Goal: Task Accomplishment & Management: Complete application form

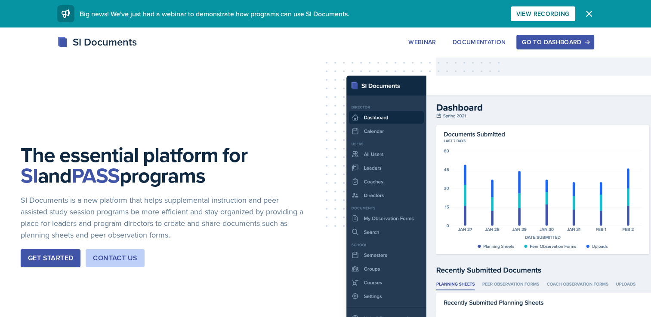
click at [543, 40] on div "Go to Dashboard" at bounding box center [555, 42] width 66 height 7
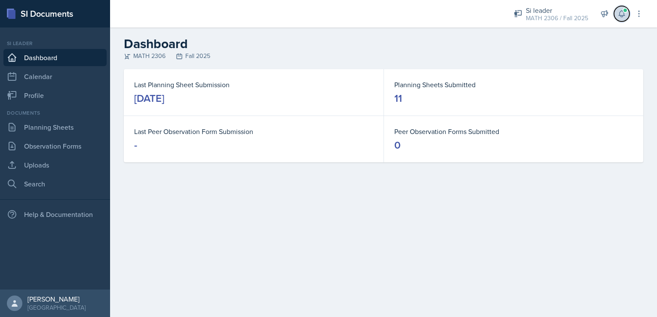
click at [619, 15] on icon at bounding box center [622, 14] width 6 height 6
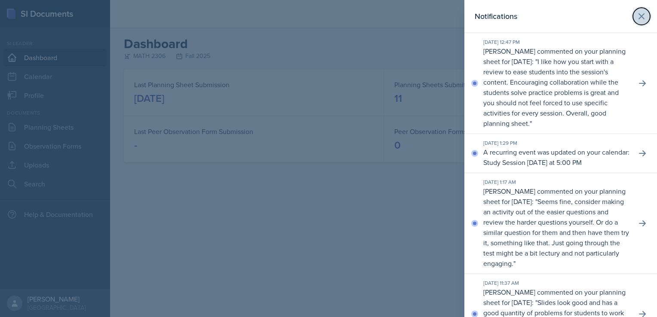
click at [633, 15] on button at bounding box center [641, 16] width 17 height 17
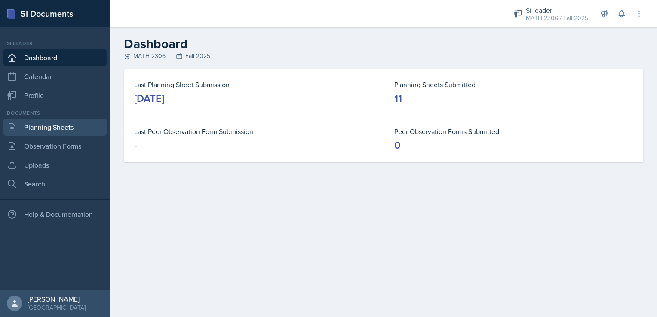
click at [67, 122] on link "Planning Sheets" at bounding box center [54, 127] width 103 height 17
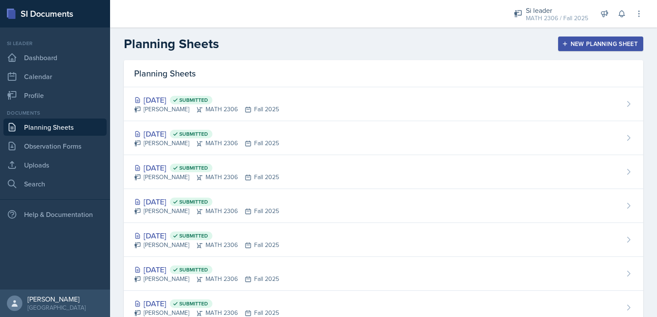
click at [564, 40] on div "New Planning Sheet" at bounding box center [601, 43] width 74 height 7
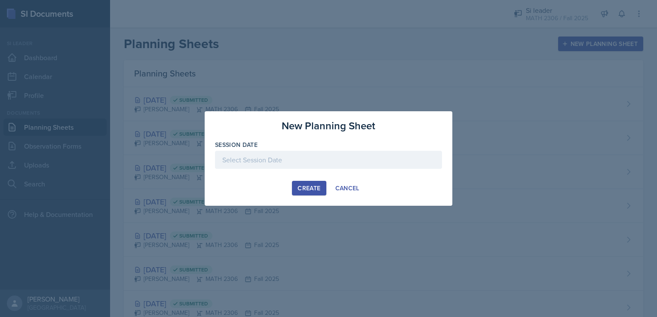
click at [344, 165] on div at bounding box center [328, 160] width 227 height 18
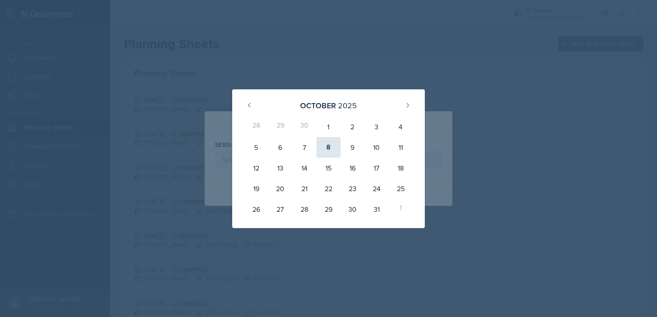
click at [333, 149] on div "8" at bounding box center [329, 147] width 24 height 21
type input "[DATE]"
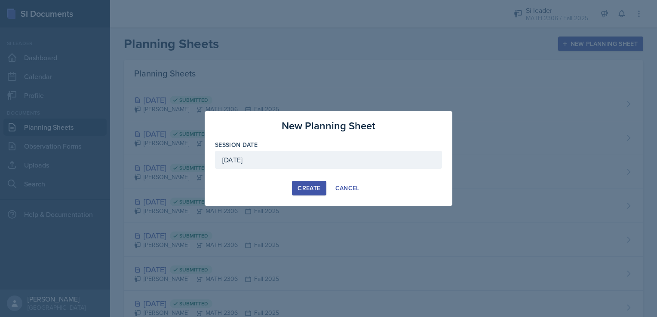
click at [307, 192] on div "Create" at bounding box center [309, 188] width 23 height 7
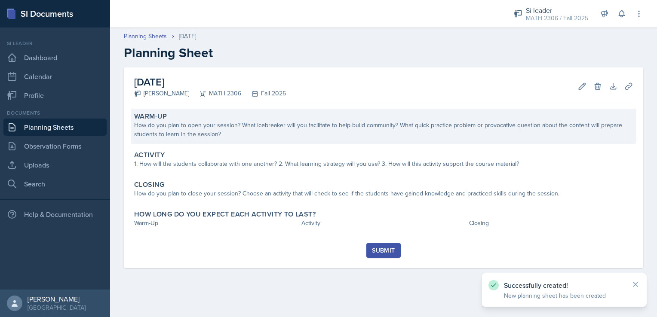
click at [250, 126] on div "How do you plan to open your session? What icebreaker will you facilitate to he…" at bounding box center [383, 130] width 499 height 18
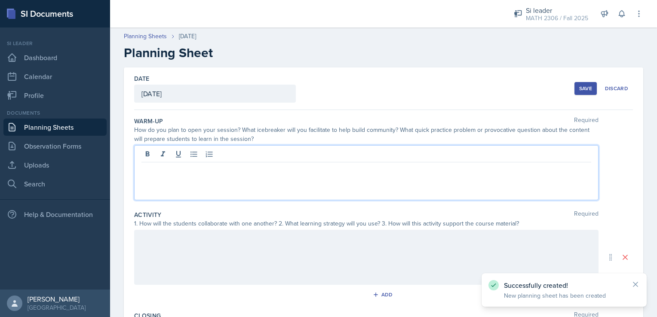
click at [236, 150] on div at bounding box center [366, 172] width 464 height 55
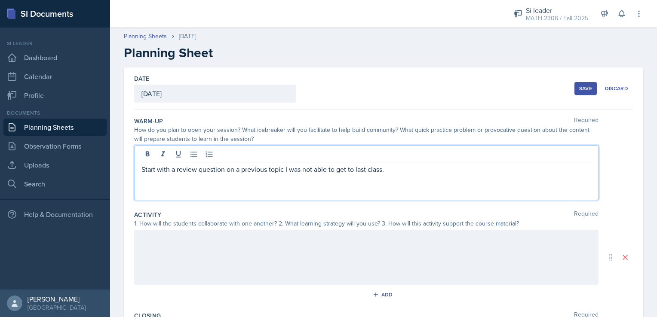
click at [243, 271] on div at bounding box center [366, 257] width 464 height 55
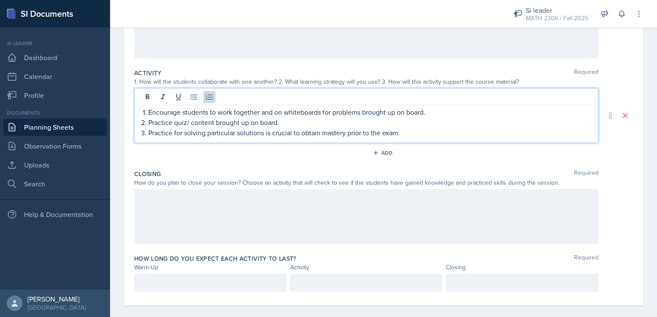
scroll to position [150, 0]
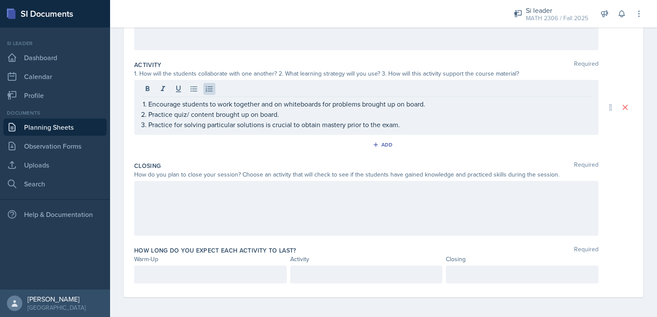
click at [279, 209] on div at bounding box center [366, 208] width 464 height 55
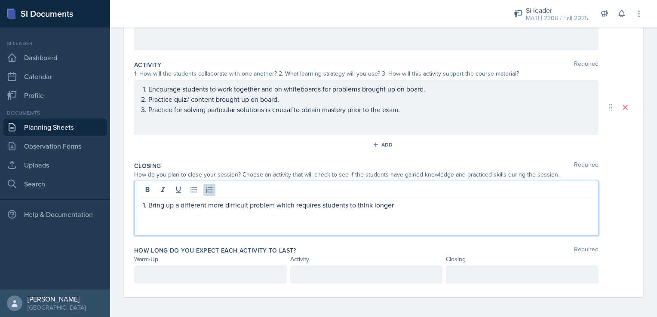
click at [468, 184] on div at bounding box center [366, 191] width 450 height 14
click at [472, 202] on p "Bring up a different more difficult problem which requires students to think lo…" at bounding box center [369, 205] width 443 height 10
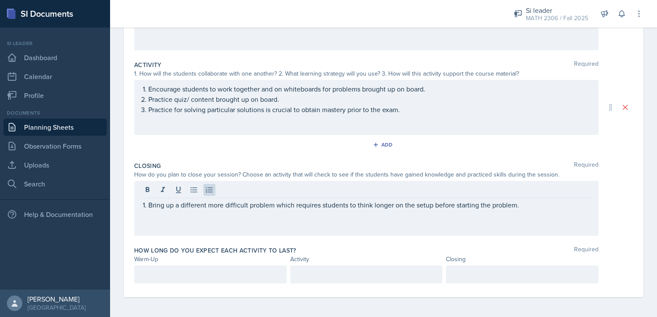
click at [258, 264] on div "How long do you expect each activity to last? Required Warm-Up Activity Closing" at bounding box center [383, 267] width 499 height 48
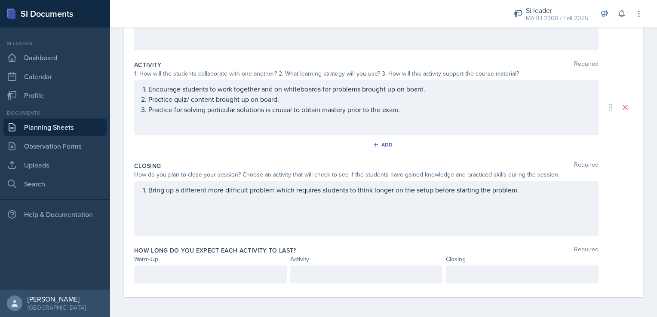
click at [258, 268] on div at bounding box center [210, 275] width 153 height 18
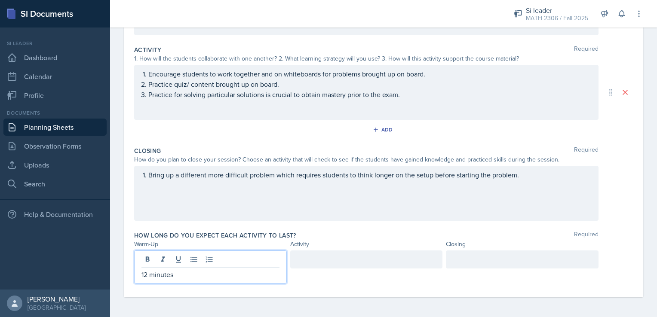
click at [446, 257] on div at bounding box center [522, 260] width 153 height 18
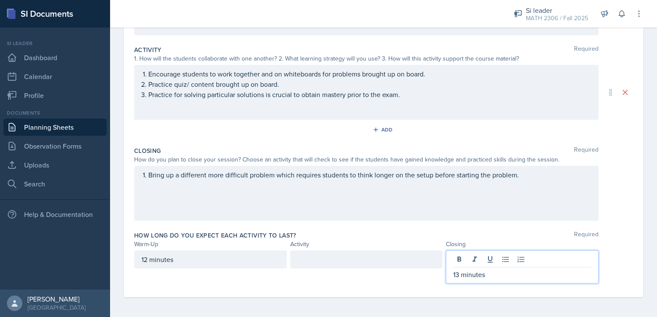
click at [404, 260] on div at bounding box center [366, 260] width 153 height 18
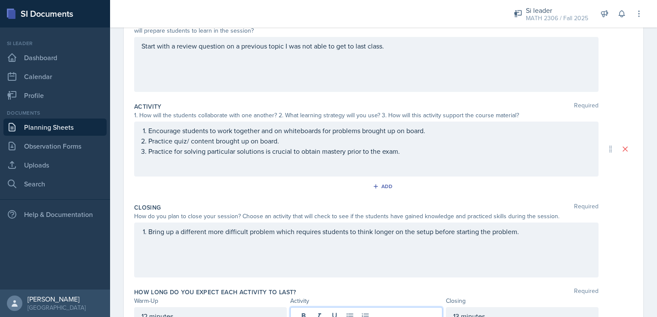
scroll to position [0, 0]
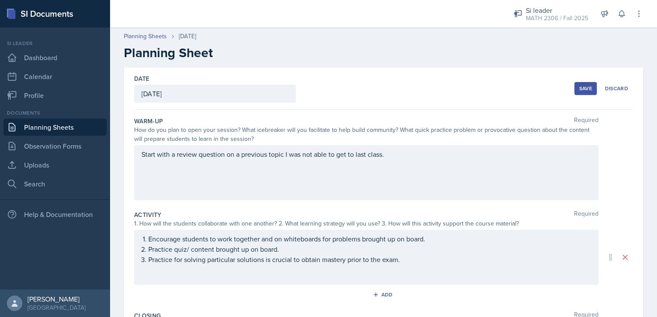
click at [575, 89] on button "Save" at bounding box center [586, 88] width 22 height 13
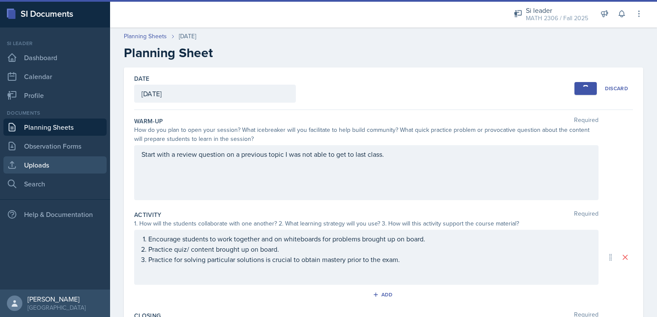
click at [46, 165] on link "Uploads" at bounding box center [54, 165] width 103 height 17
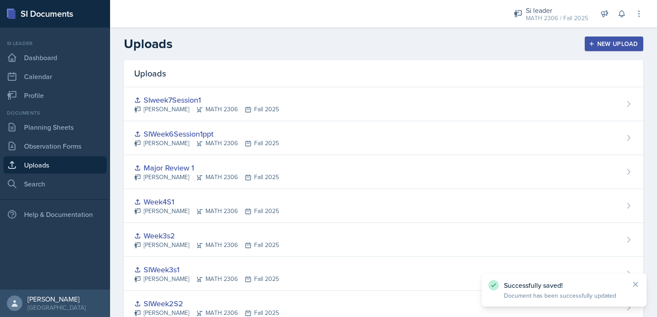
click at [628, 40] on div "New Upload" at bounding box center [614, 43] width 48 height 7
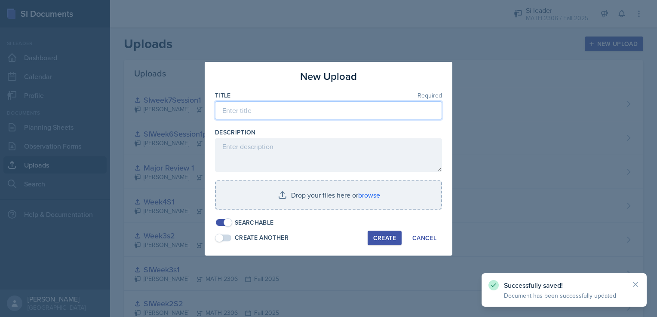
click at [310, 111] on input at bounding box center [328, 110] width 227 height 18
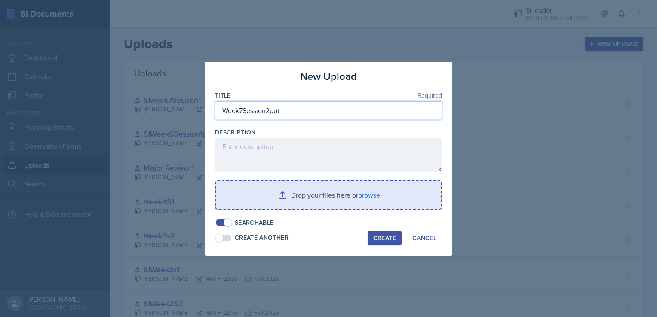
type input "Week7Session2ppt"
click at [381, 197] on input "file" at bounding box center [328, 195] width 225 height 28
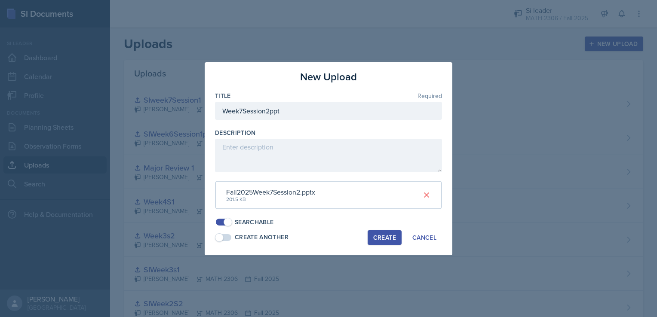
click at [385, 240] on div "Create" at bounding box center [384, 237] width 23 height 7
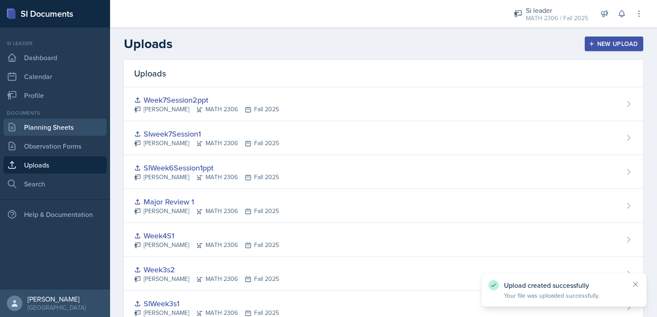
click at [65, 122] on link "Planning Sheets" at bounding box center [54, 127] width 103 height 17
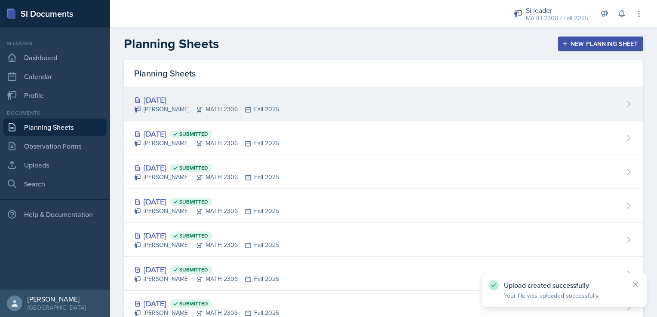
click at [211, 94] on div "[DATE]" at bounding box center [206, 100] width 145 height 12
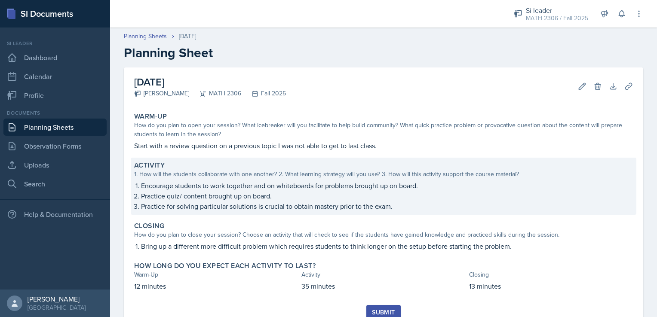
scroll to position [33, 0]
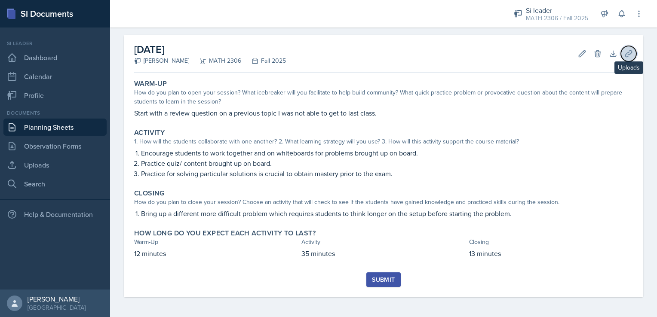
click at [621, 49] on button "Uploads" at bounding box center [628, 53] width 15 height 15
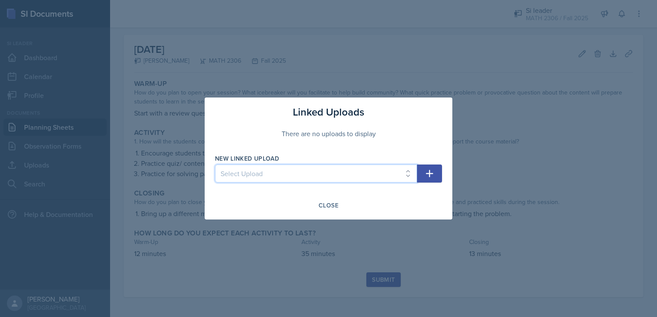
click at [355, 173] on select "Select Upload SIWeek1Session1ppt SIweek2s1ppt SIWeek2S2 SIWeek3s1 Week3s2 Week4…" at bounding box center [316, 174] width 202 height 18
select select "04cb51be-7263-4780-9609-08899771845f"
click at [215, 165] on select "Select Upload SIWeek1Session1ppt SIweek2s1ppt SIWeek2S2 SIWeek3s1 Week3s2 Week4…" at bounding box center [316, 174] width 202 height 18
click at [432, 166] on button "button" at bounding box center [429, 174] width 25 height 18
select select
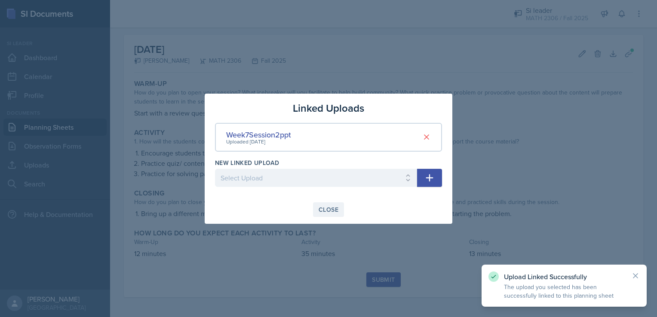
click at [337, 212] on div "Close" at bounding box center [329, 209] width 20 height 7
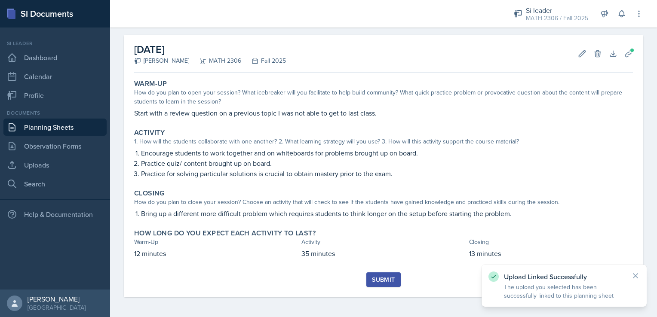
click at [372, 274] on button "Submit" at bounding box center [383, 280] width 34 height 15
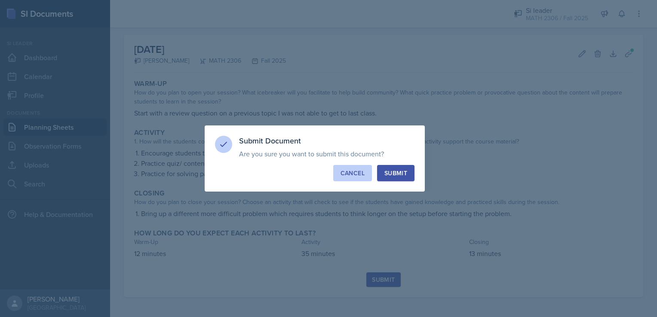
click at [340, 175] on button "Cancel" at bounding box center [352, 173] width 39 height 16
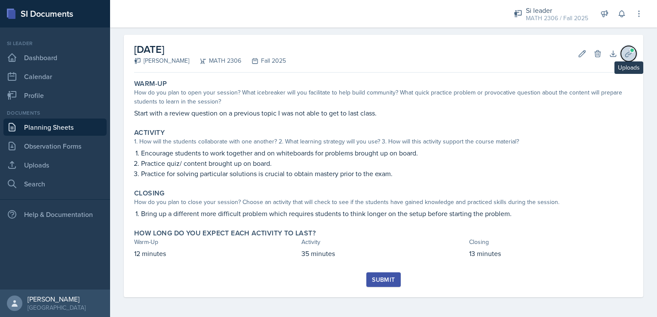
click at [627, 52] on button "Uploads" at bounding box center [628, 53] width 15 height 15
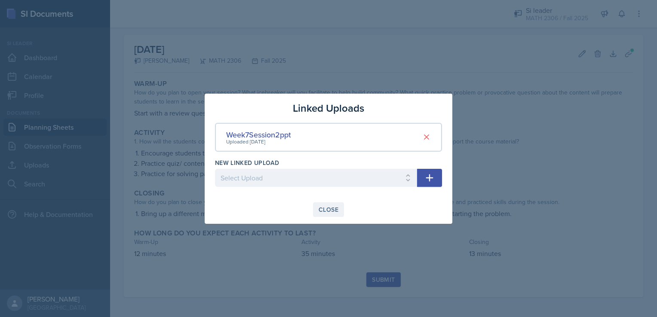
click at [328, 212] on div "Close" at bounding box center [329, 209] width 20 height 7
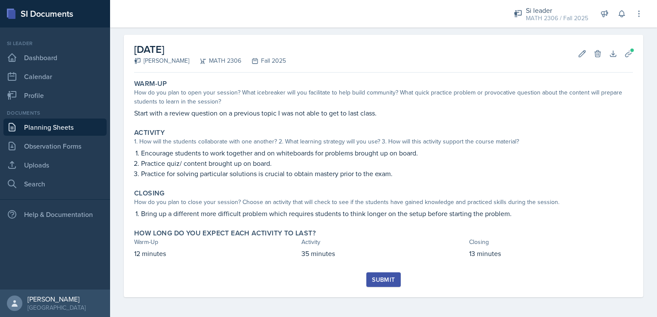
click at [376, 274] on button "Submit" at bounding box center [383, 280] width 34 height 15
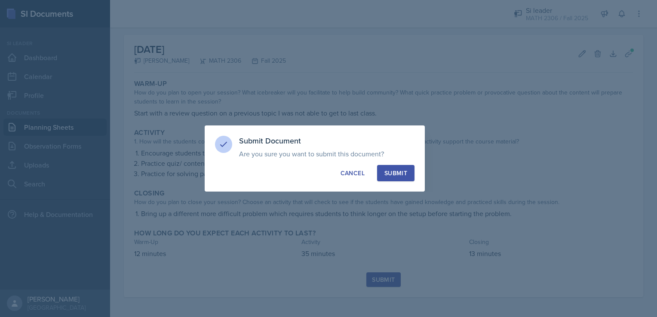
click at [404, 171] on div "Submit" at bounding box center [395, 173] width 23 height 9
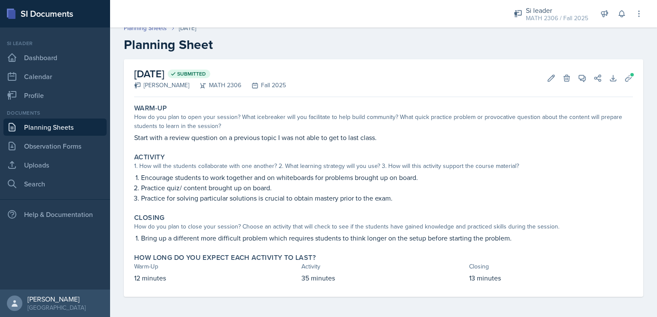
scroll to position [0, 0]
